Goal: Transaction & Acquisition: Purchase product/service

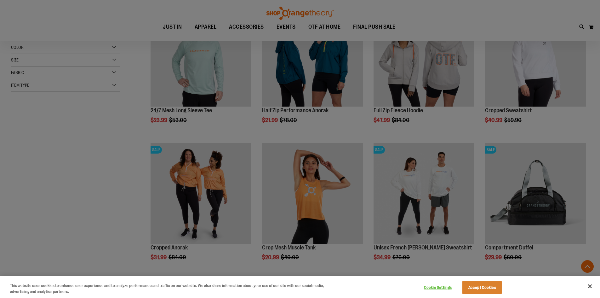
scroll to position [126, 0]
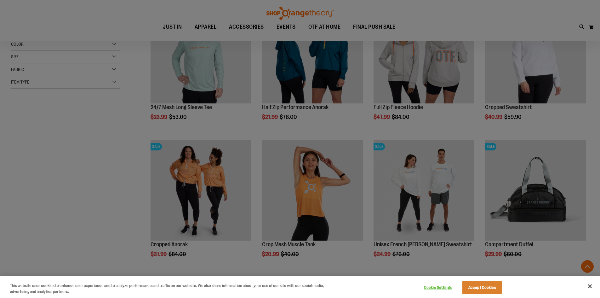
type input "**********"
click at [471, 282] on button "Accept Cookies" at bounding box center [482, 287] width 39 height 13
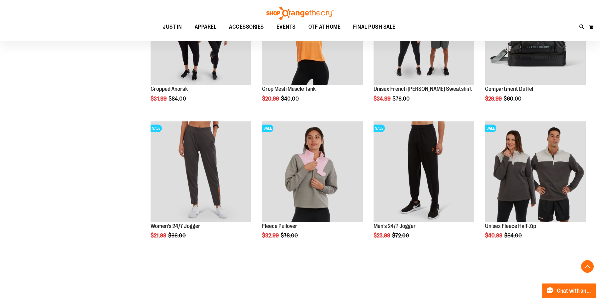
scroll to position [315, 0]
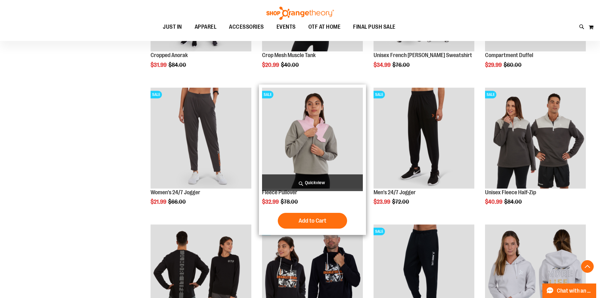
click at [320, 151] on img "product" at bounding box center [312, 138] width 101 height 101
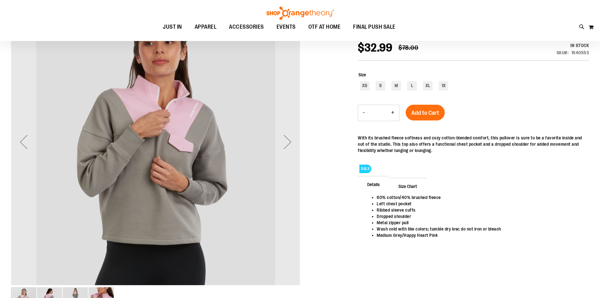
scroll to position [94, 0]
type input "**********"
click at [288, 146] on div "Next" at bounding box center [287, 142] width 25 height 25
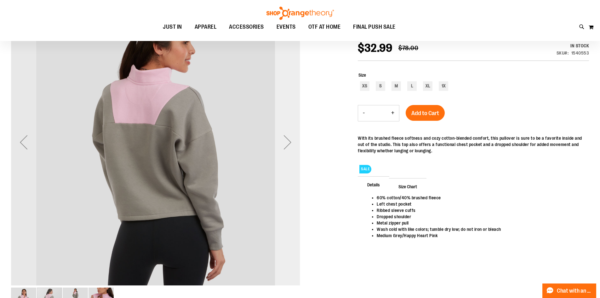
click at [288, 146] on div "Next" at bounding box center [287, 142] width 25 height 25
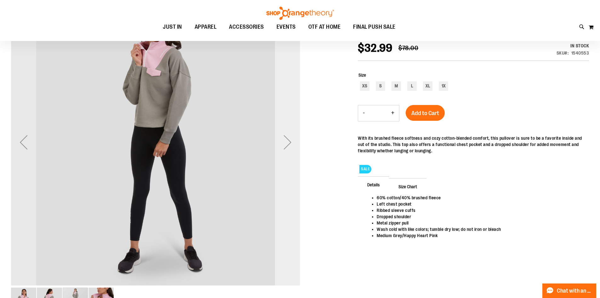
click at [288, 146] on div "Next" at bounding box center [287, 142] width 25 height 25
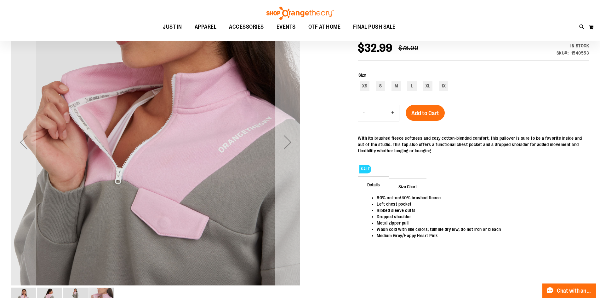
click at [288, 146] on div "Next" at bounding box center [287, 142] width 25 height 25
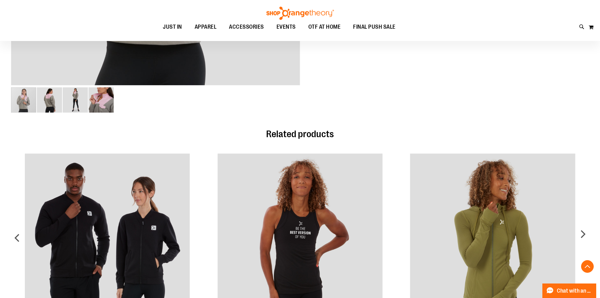
scroll to position [283, 0]
